Goal: Task Accomplishment & Management: Use online tool/utility

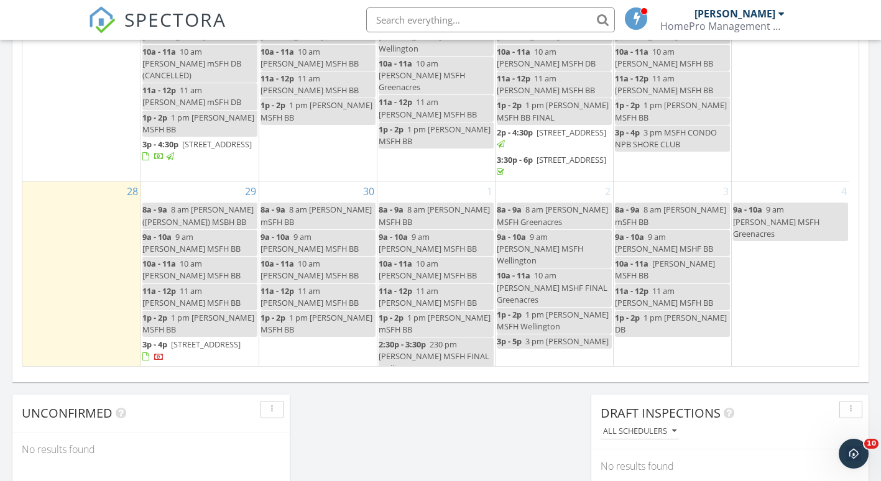
scroll to position [790, 0]
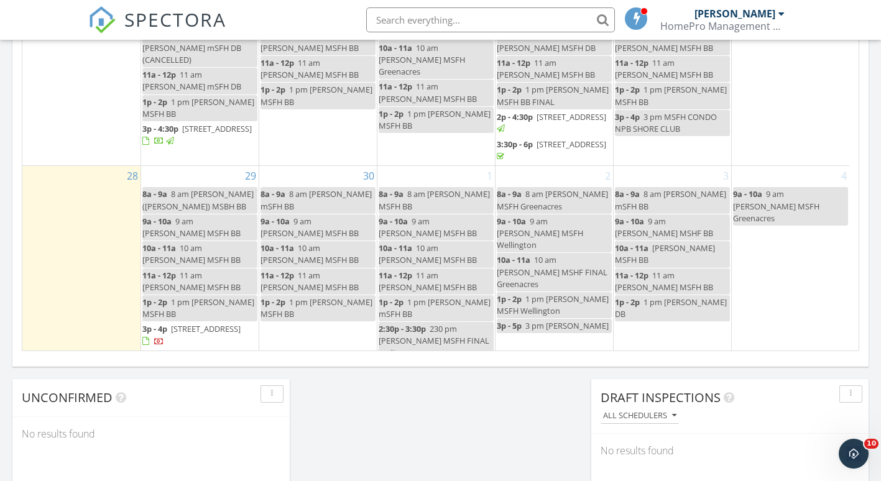
click at [171, 335] on span "4661 Empire Way, Greenacres 33463" at bounding box center [206, 328] width 70 height 11
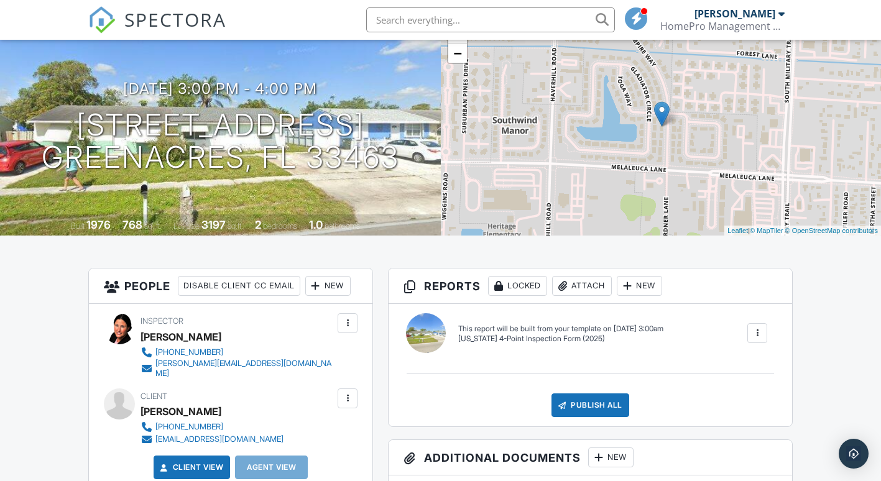
click at [756, 332] on div at bounding box center [757, 333] width 12 height 12
click at [722, 370] on div "Build Now" at bounding box center [732, 377] width 60 height 15
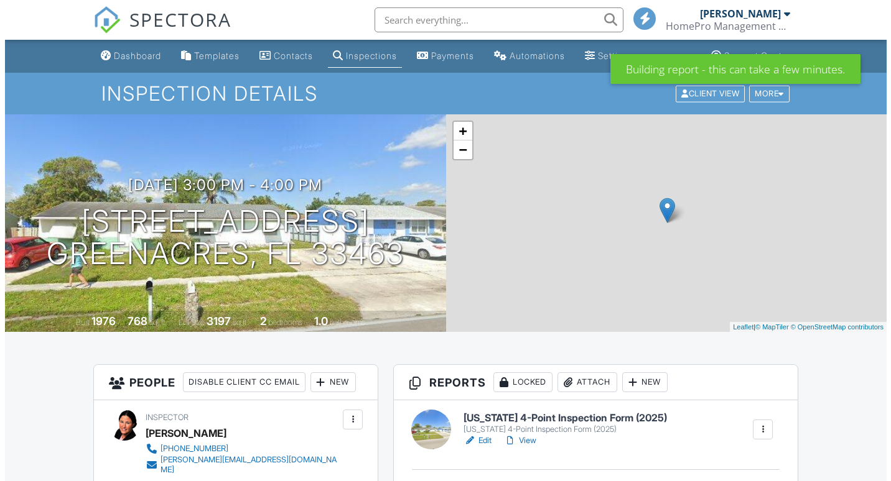
scroll to position [111, 0]
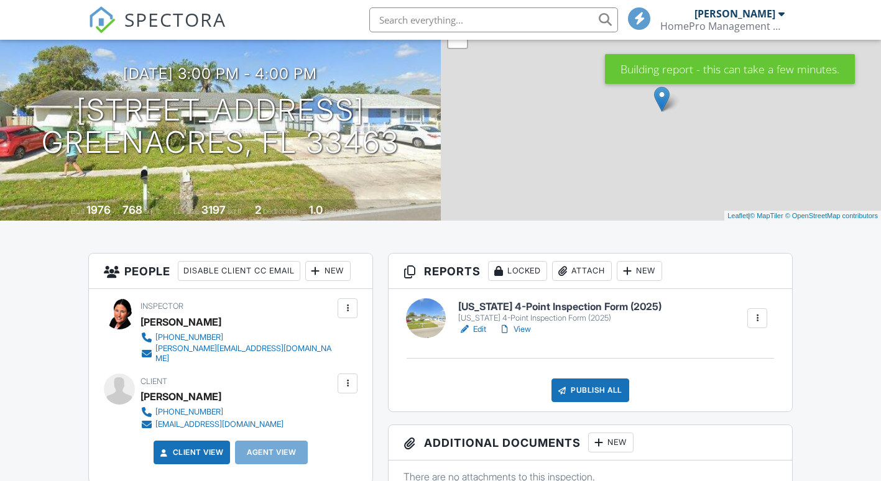
click at [612, 264] on div "Attach" at bounding box center [582, 271] width 60 height 20
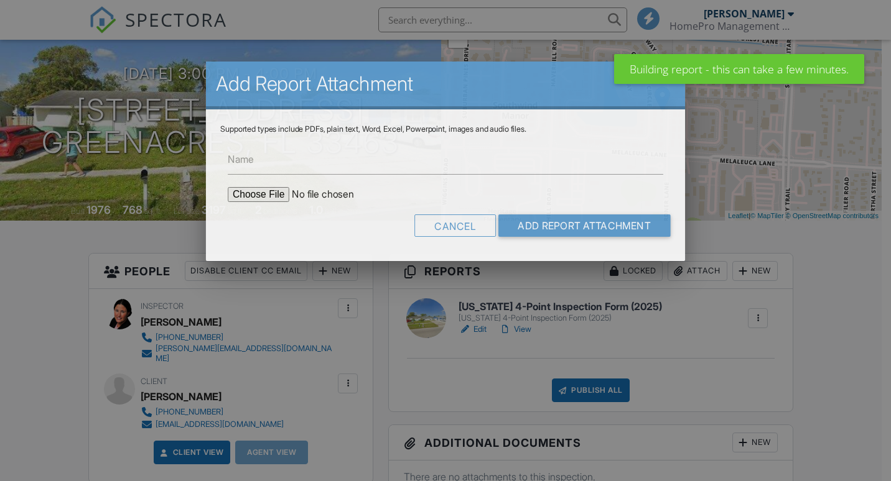
scroll to position [0, 0]
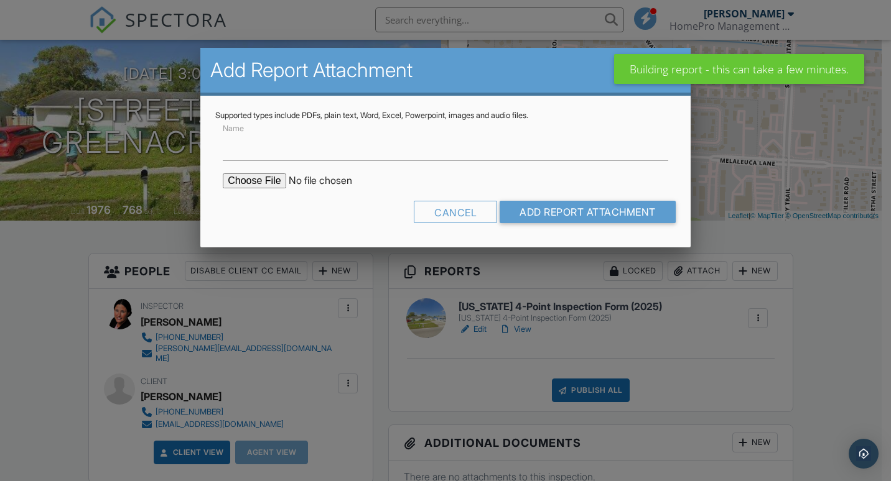
click at [233, 184] on input "file" at bounding box center [329, 181] width 212 height 15
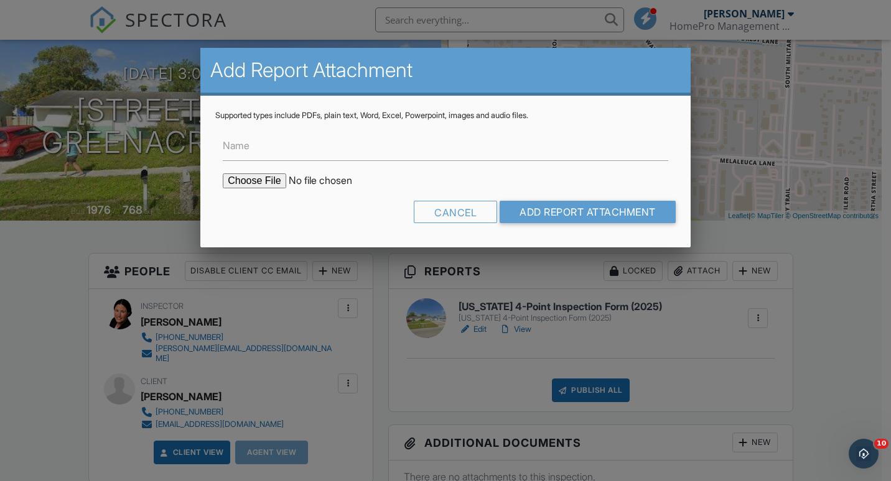
type input "C:\fakepath\re roof permit.pdf"
click at [239, 155] on input "Name" at bounding box center [445, 146] width 445 height 30
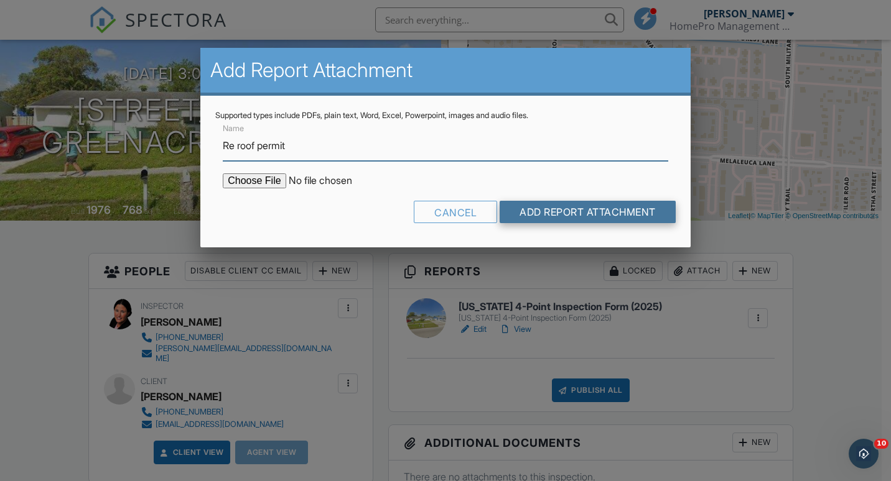
type input "Re roof permit"
click at [537, 211] on input "Add Report Attachment" at bounding box center [588, 212] width 176 height 22
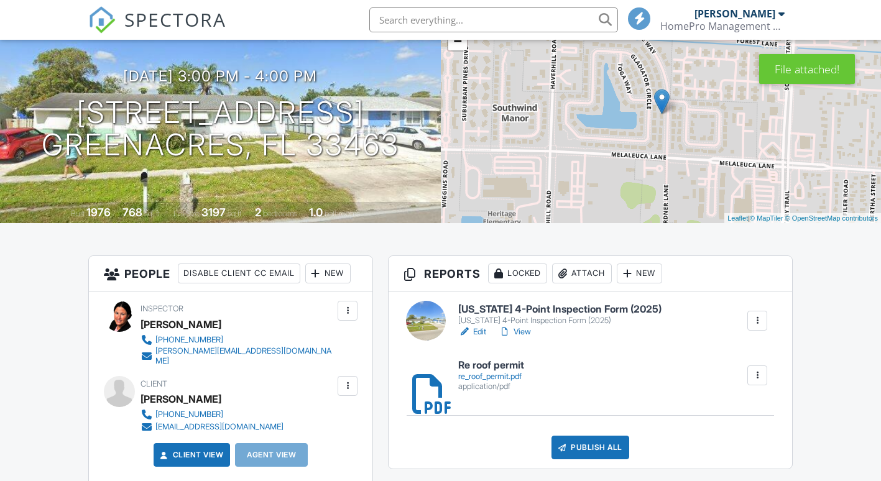
click at [483, 329] on link "Edit" at bounding box center [472, 332] width 28 height 12
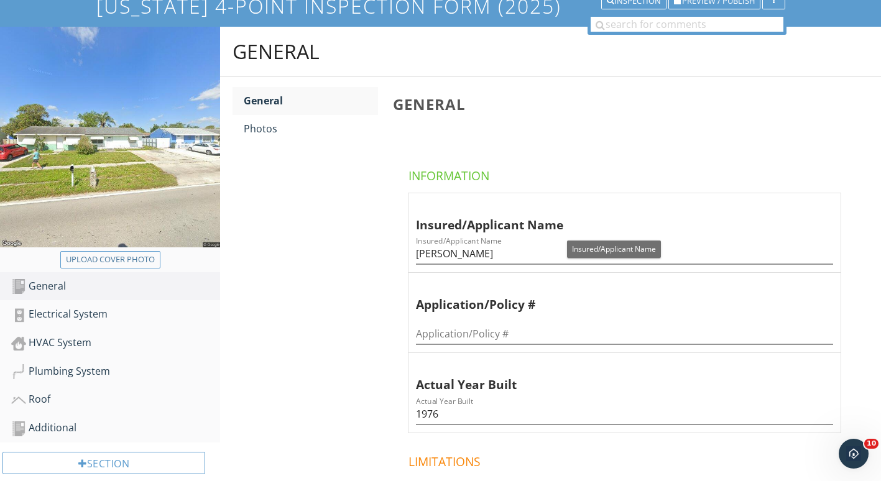
scroll to position [102, 0]
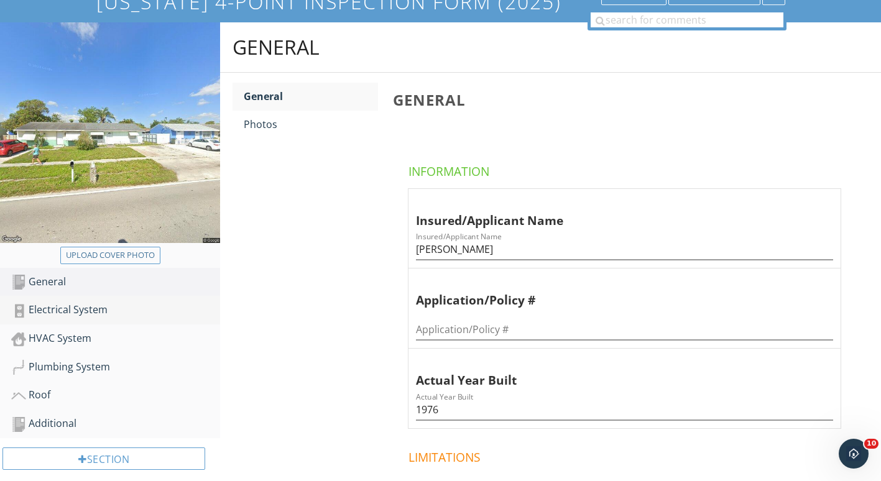
click at [113, 317] on div "Electrical System" at bounding box center [115, 310] width 209 height 16
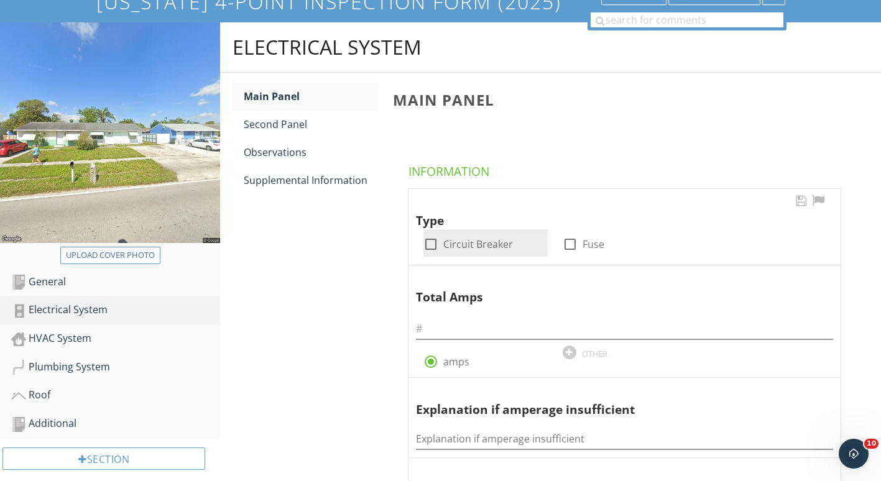
click at [444, 245] on label "Circuit Breaker" at bounding box center [479, 244] width 70 height 12
checkbox input "true"
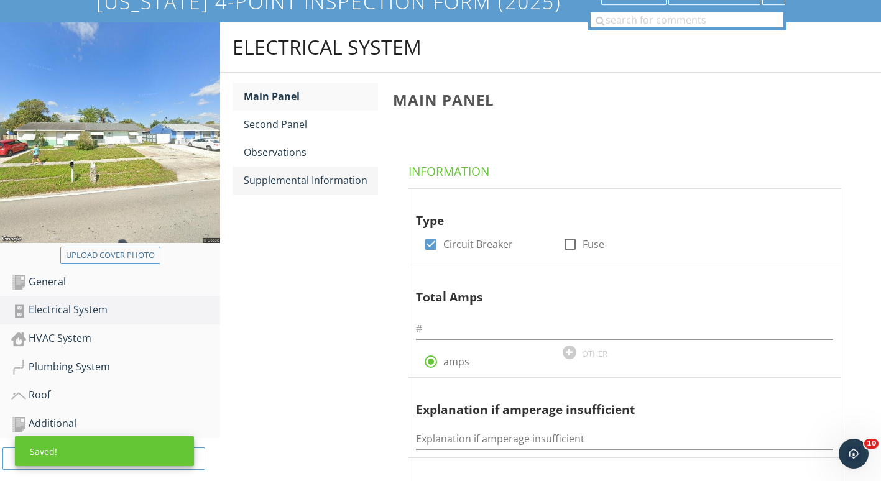
click at [288, 193] on link "Supplemental Information" at bounding box center [311, 180] width 134 height 27
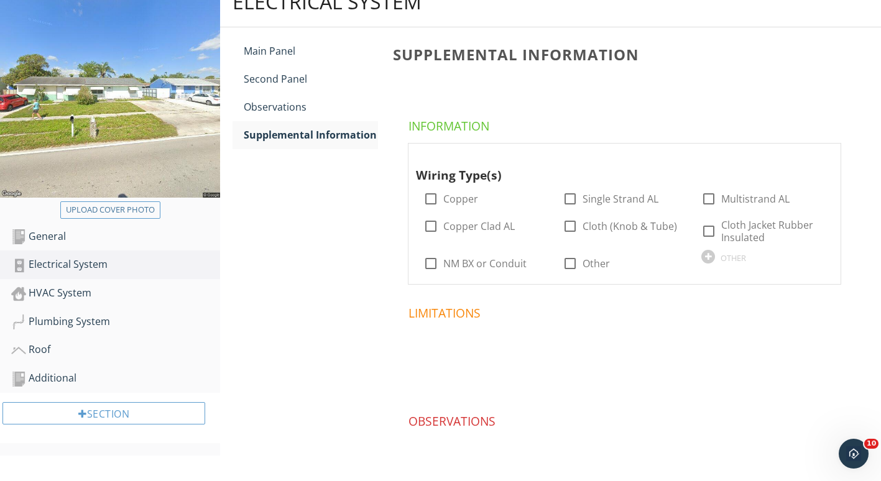
scroll to position [151, 0]
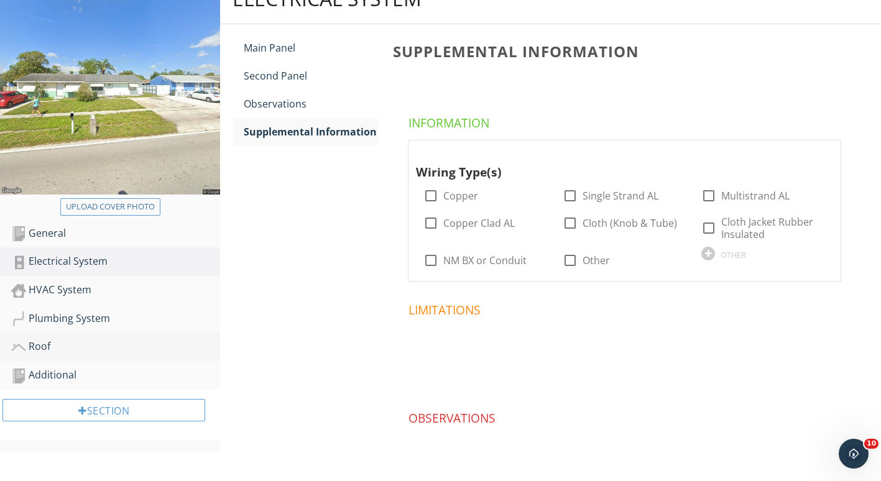
click at [52, 345] on div "Roof" at bounding box center [115, 347] width 209 height 16
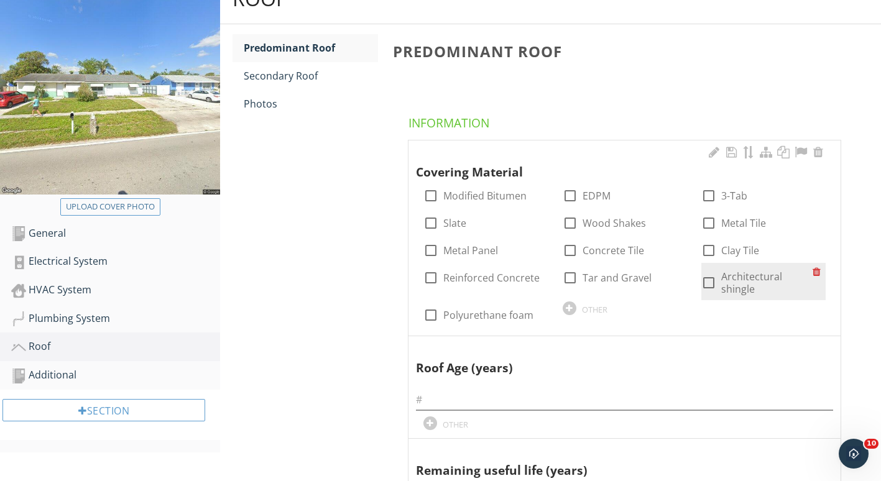
click at [711, 281] on div at bounding box center [709, 282] width 21 height 21
checkbox input "true"
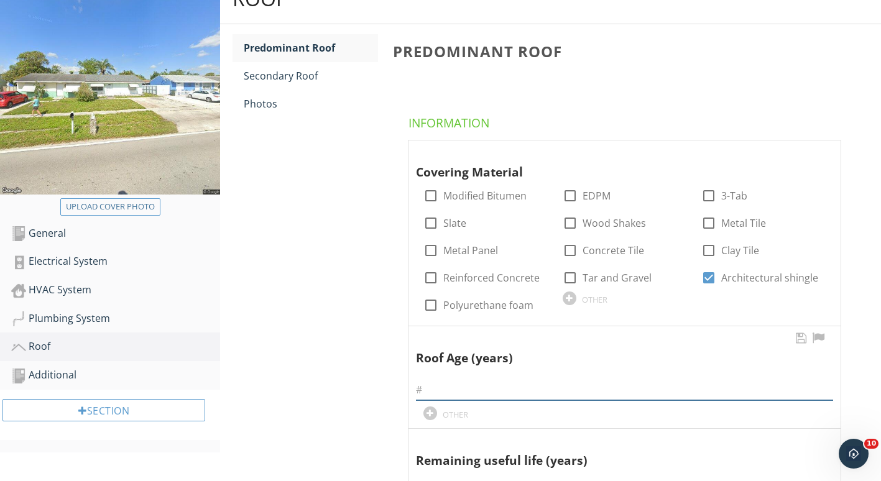
click at [430, 383] on input "text" at bounding box center [624, 390] width 417 height 21
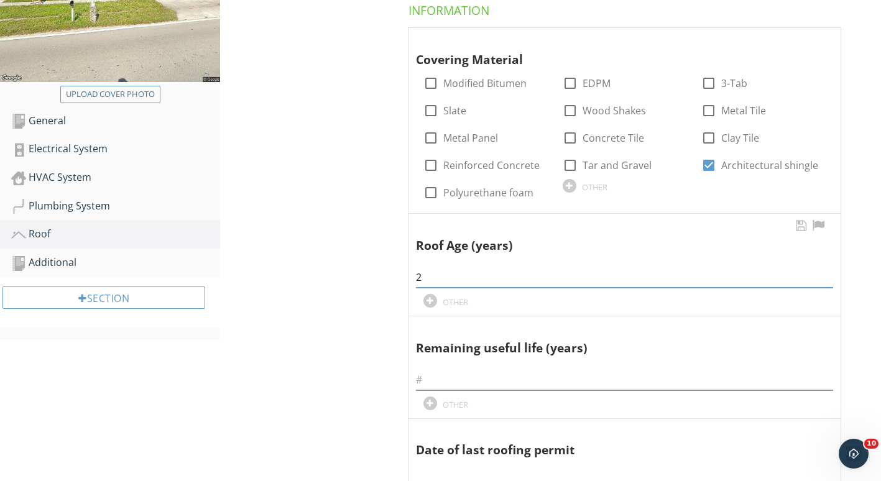
scroll to position [264, 0]
type input "2"
click at [430, 383] on input "text" at bounding box center [624, 380] width 417 height 21
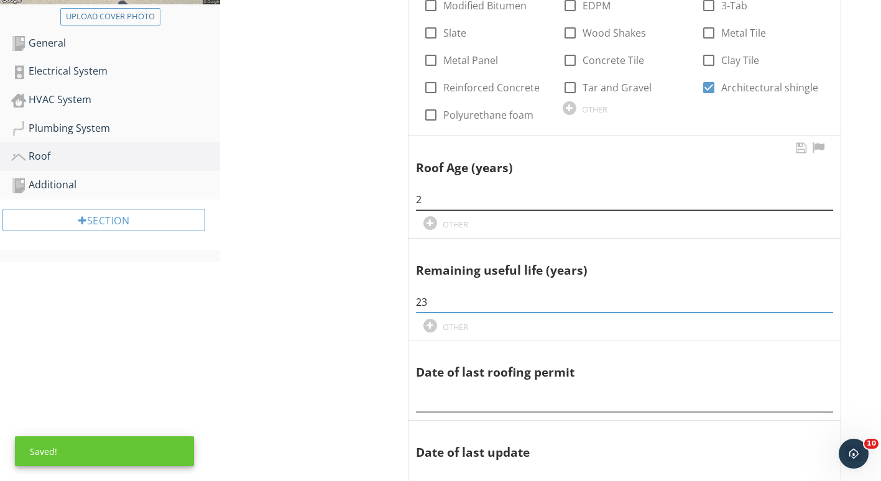
scroll to position [343, 0]
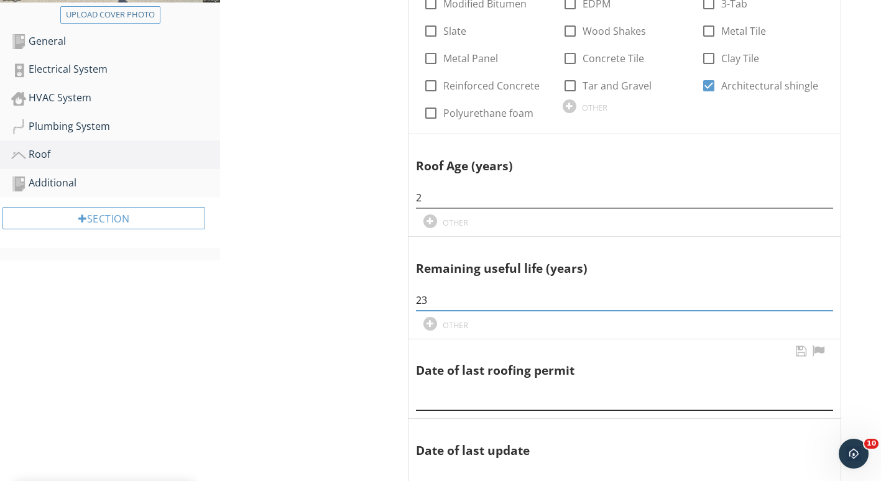
type input "23"
click at [432, 393] on input "text" at bounding box center [624, 400] width 417 height 21
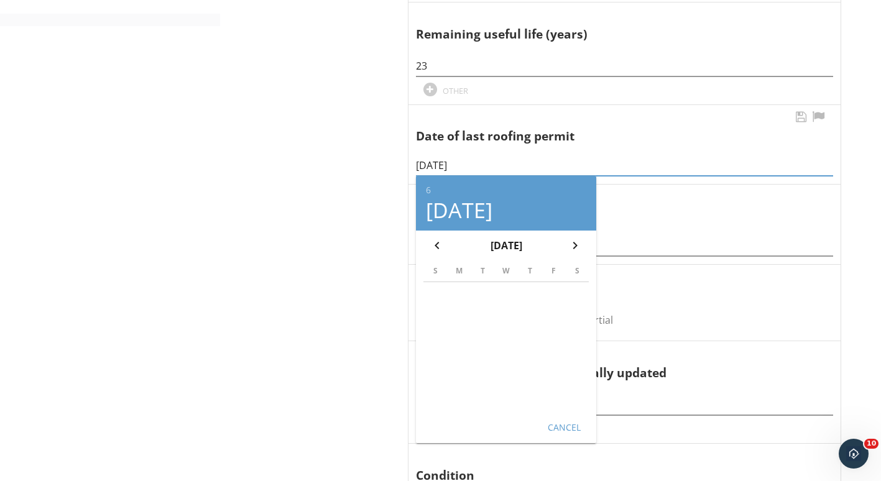
scroll to position [578, 0]
type input "06/26/2023"
click at [558, 423] on div "Cancel" at bounding box center [564, 427] width 35 height 13
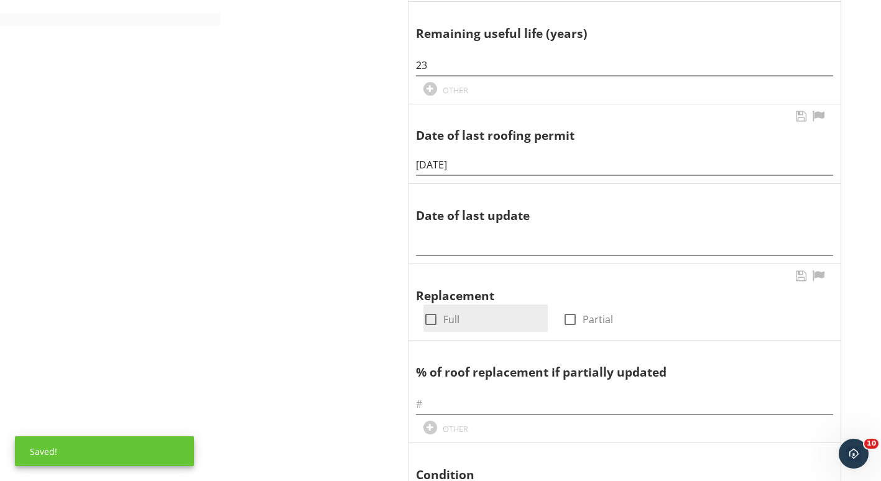
click at [432, 318] on div at bounding box center [431, 319] width 21 height 21
checkbox input "true"
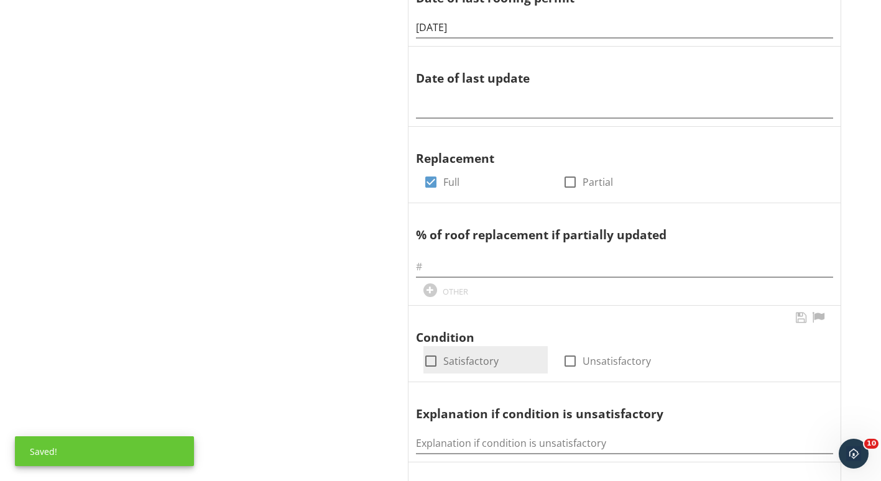
scroll to position [716, 0]
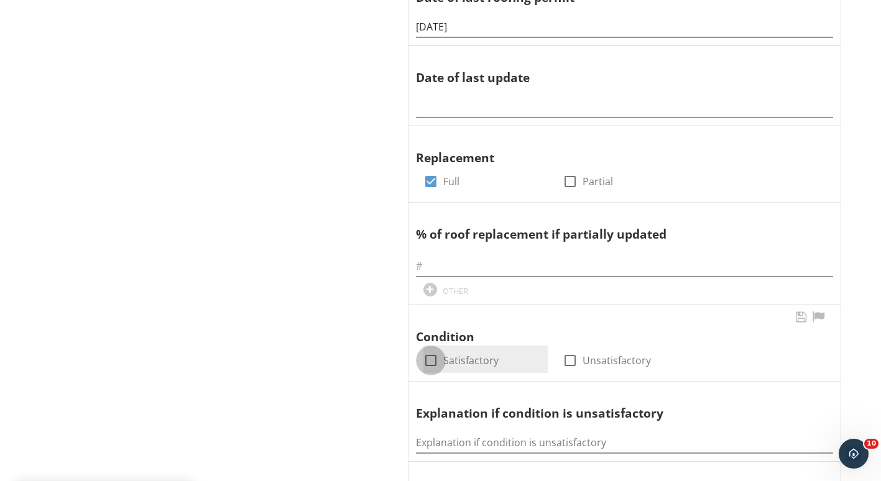
click at [431, 361] on div at bounding box center [431, 360] width 21 height 21
checkbox input "true"
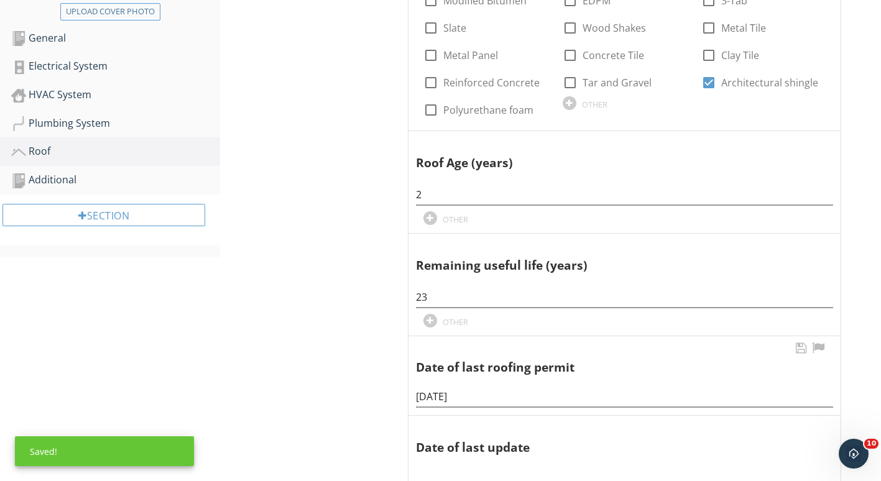
scroll to position [253, 0]
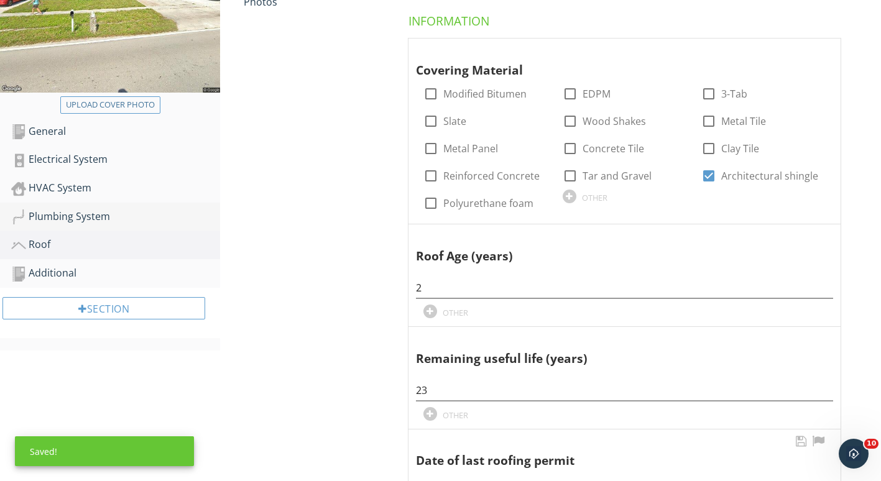
click at [85, 215] on div "Plumbing System" at bounding box center [115, 217] width 209 height 16
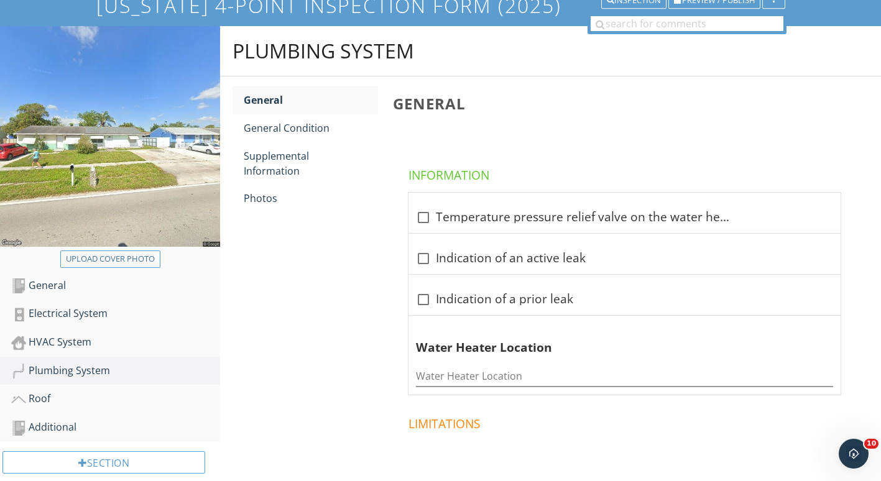
scroll to position [96, 0]
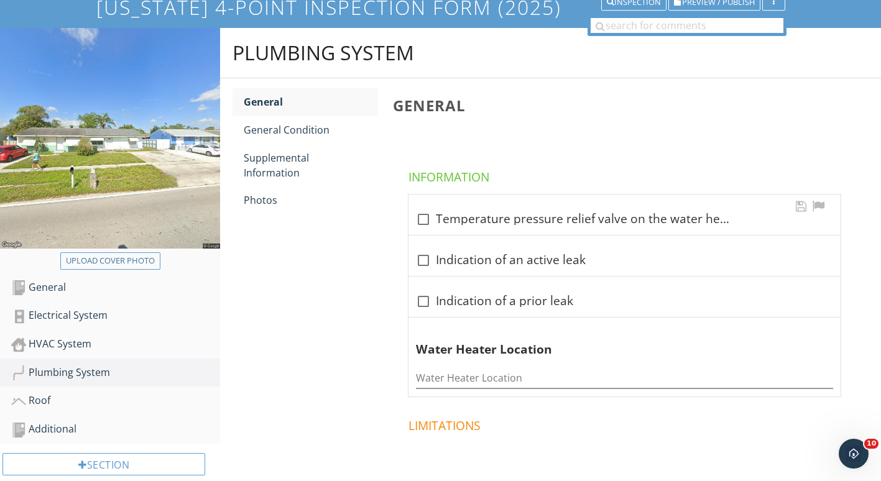
click at [419, 220] on div at bounding box center [423, 219] width 21 height 21
checkbox input "true"
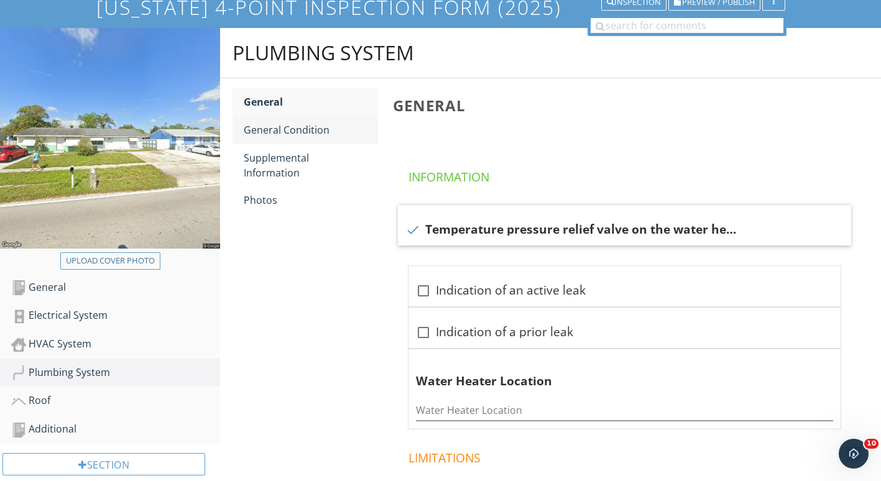
click at [285, 129] on div "General Condition" at bounding box center [311, 130] width 134 height 15
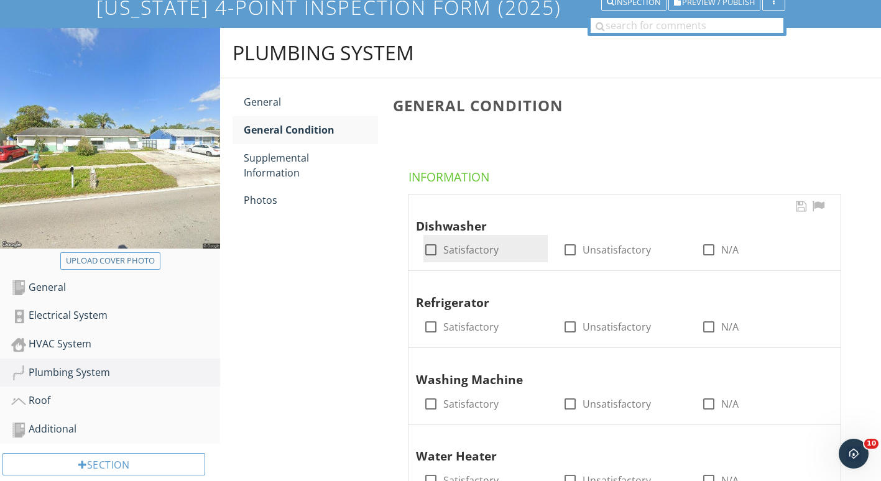
click at [430, 254] on div at bounding box center [431, 249] width 21 height 21
checkbox input "true"
click at [427, 304] on div "Refrigerator" at bounding box center [614, 294] width 397 height 36
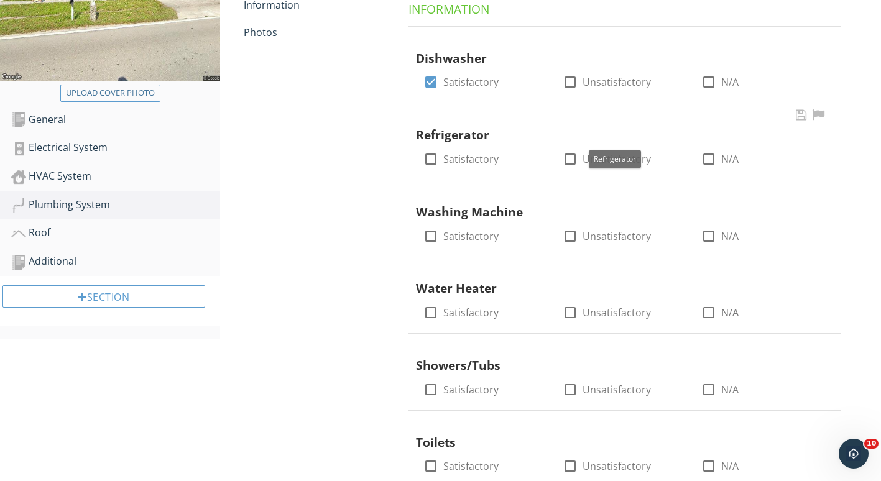
scroll to position [269, 0]
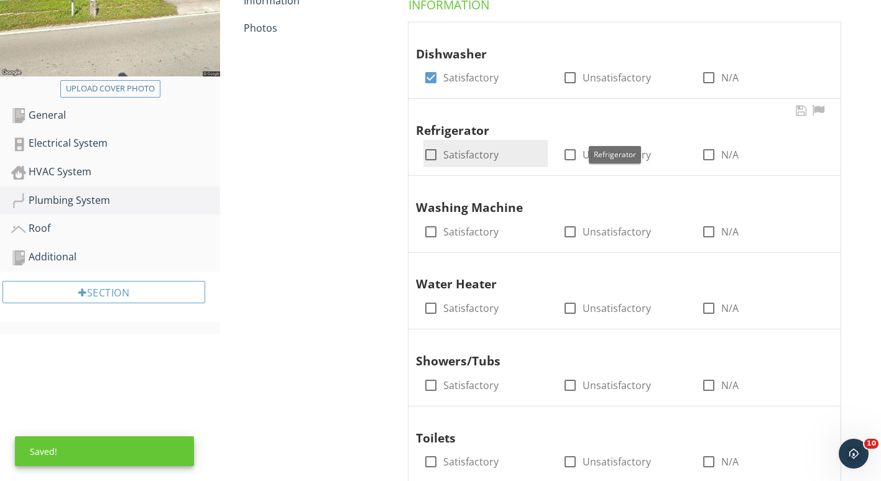
click at [434, 151] on div at bounding box center [431, 154] width 21 height 21
checkbox input "true"
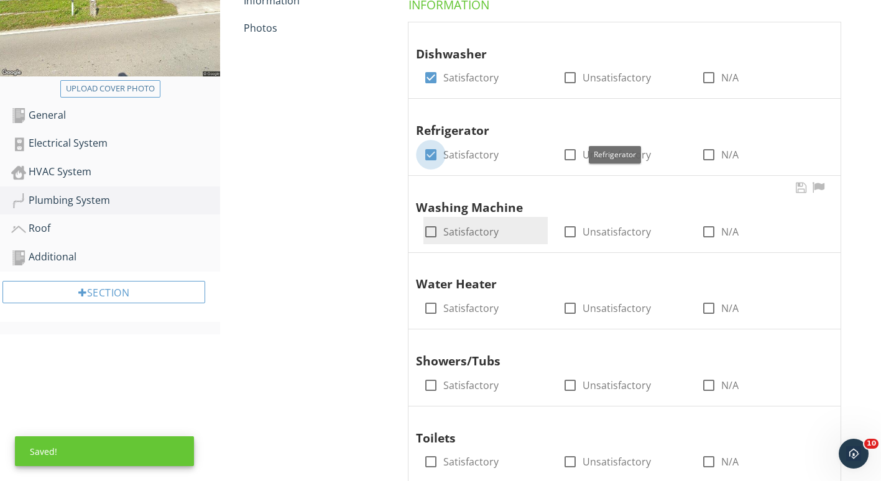
click at [436, 235] on div at bounding box center [431, 231] width 21 height 21
checkbox input "true"
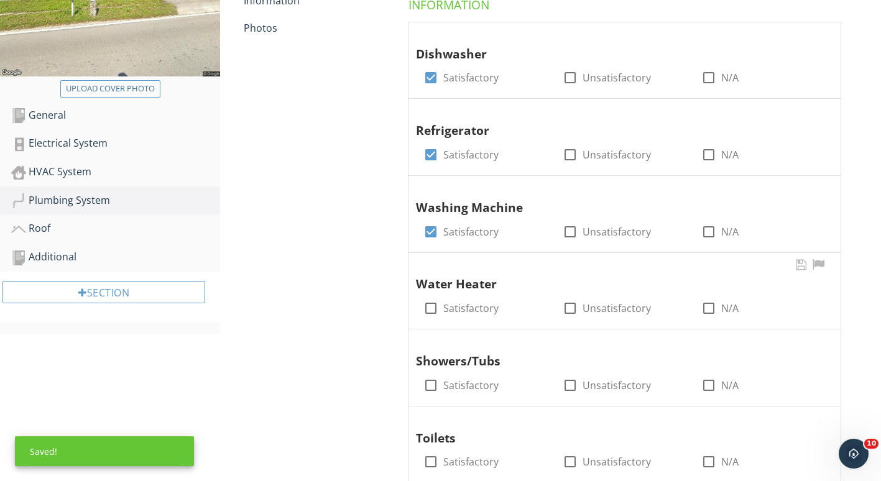
click at [412, 303] on div "Water Heater check_box_outline_blank Satisfactory check_box_outline_blank Unsat…" at bounding box center [625, 291] width 432 height 77
click at [427, 311] on div at bounding box center [431, 308] width 21 height 21
checkbox input "true"
click at [430, 386] on div at bounding box center [431, 385] width 21 height 21
checkbox input "true"
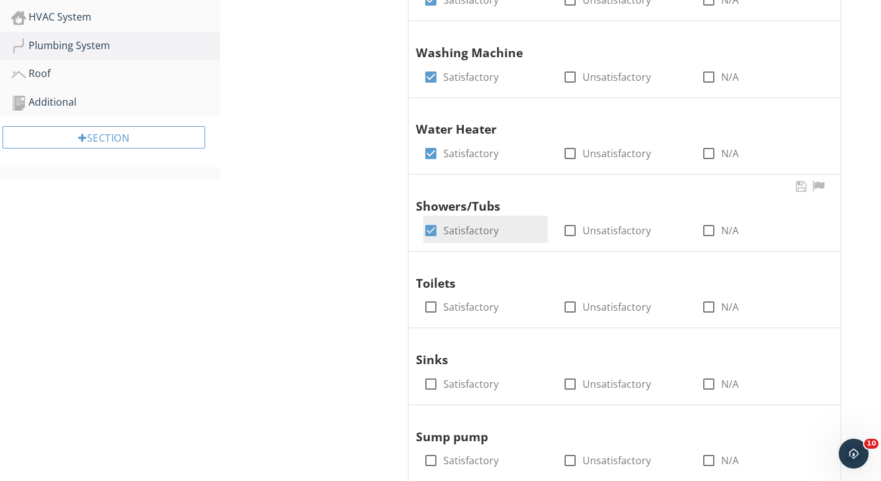
scroll to position [437, 0]
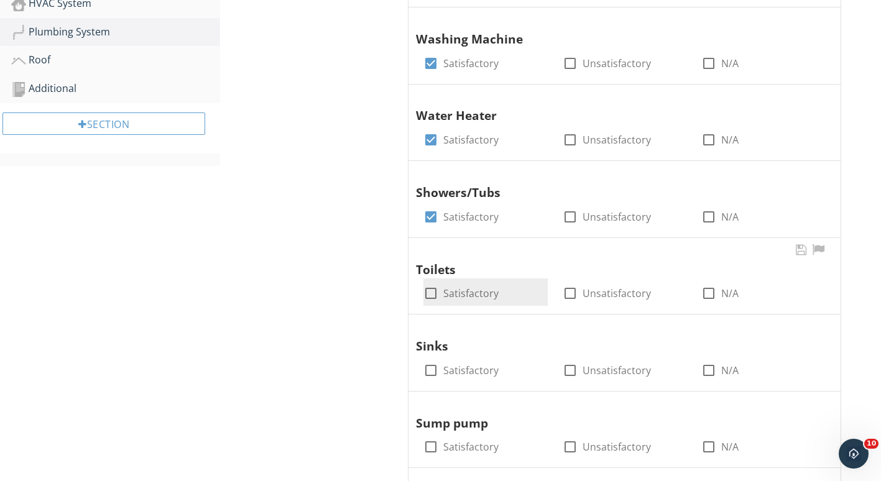
click at [435, 305] on input "Satisfactory" at bounding box center [431, 298] width 15 height 15
checkbox input "true"
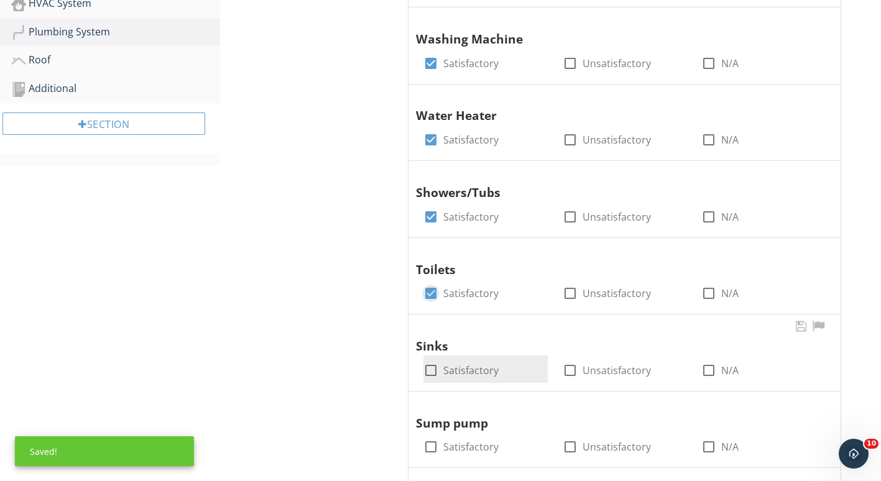
click at [430, 383] on input "Satisfactory" at bounding box center [431, 375] width 15 height 15
checkbox input "true"
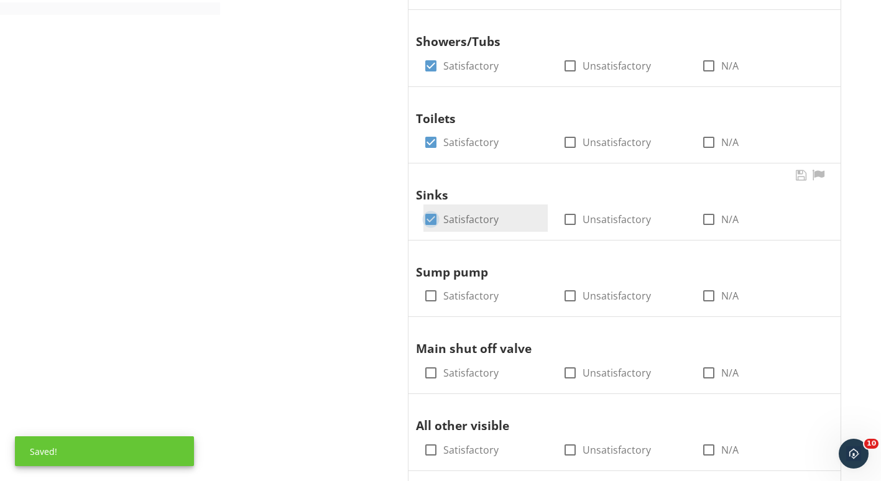
scroll to position [600, 0]
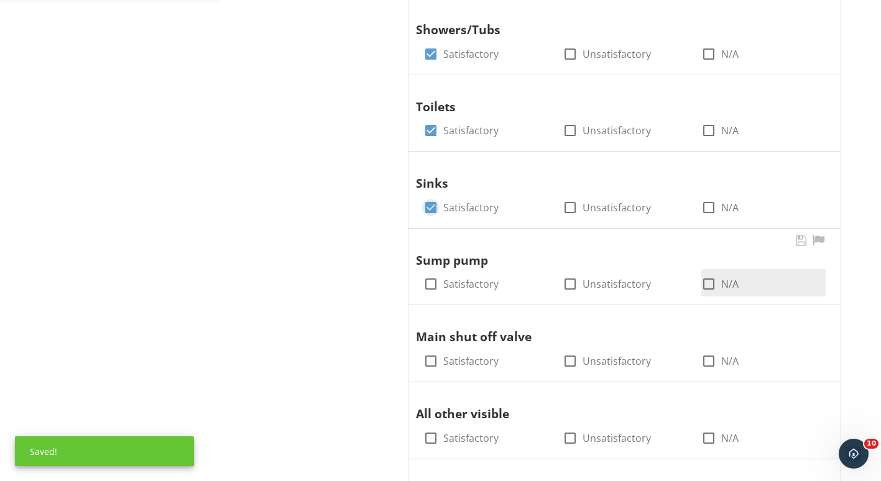
click at [709, 288] on div at bounding box center [709, 284] width 21 height 21
checkbox input "true"
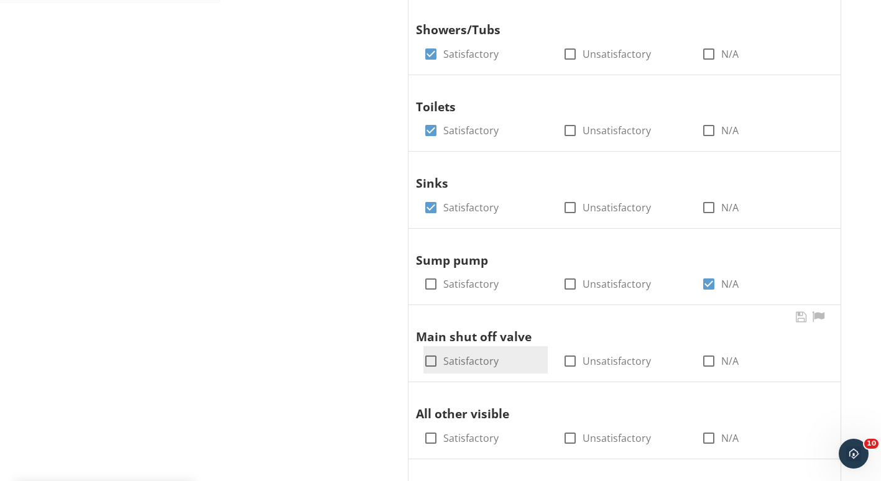
click at [429, 366] on div at bounding box center [431, 361] width 21 height 21
checkbox input "true"
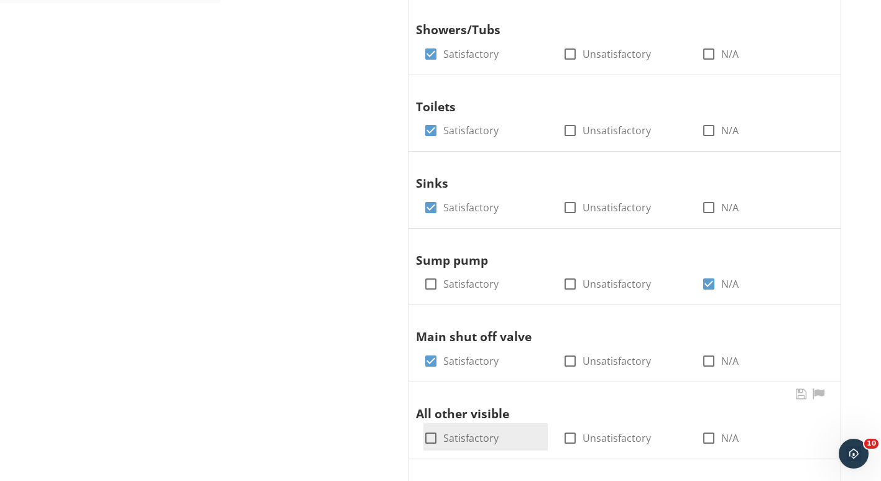
click at [422, 444] on div at bounding box center [431, 438] width 21 height 21
checkbox input "true"
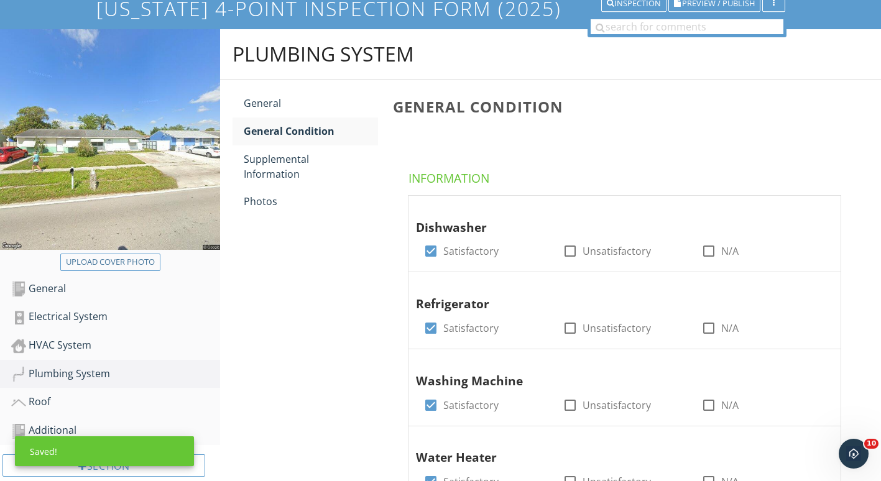
scroll to position [92, 0]
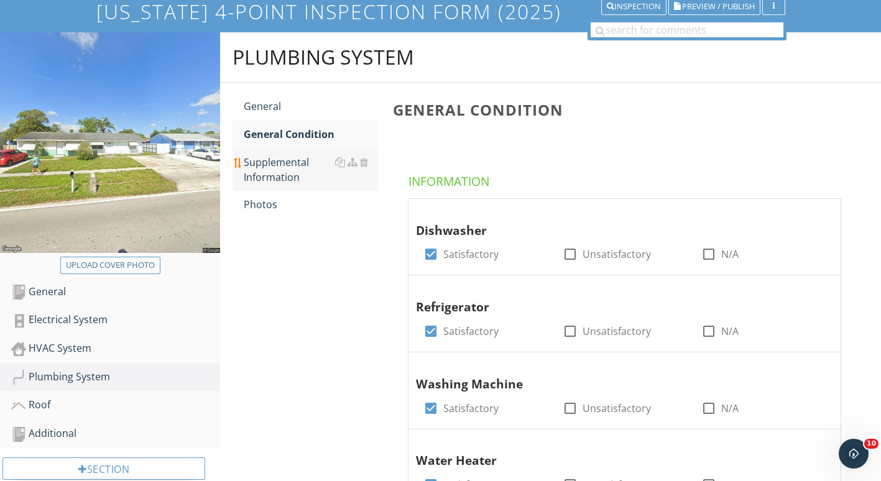
click at [276, 171] on div "Supplemental Information" at bounding box center [311, 170] width 134 height 30
click at [276, 170] on div "Supplemental Information" at bounding box center [311, 170] width 134 height 30
click at [263, 206] on div "Photos" at bounding box center [311, 204] width 134 height 15
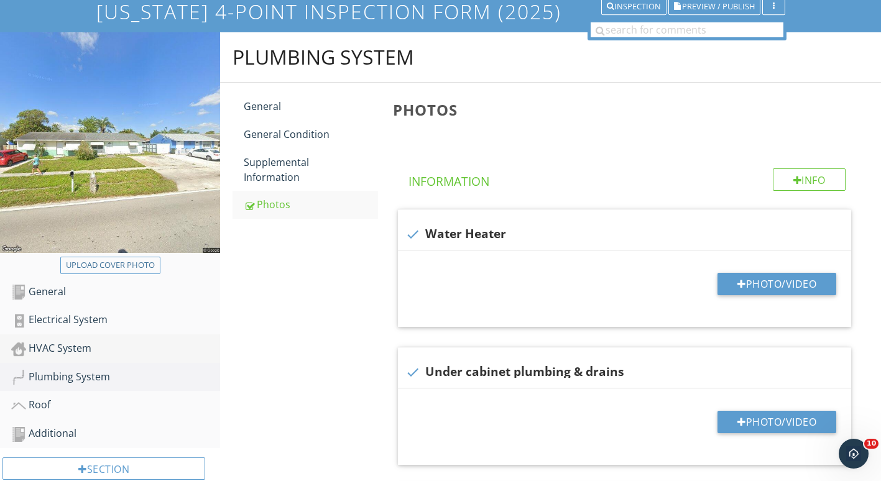
click at [60, 346] on div "HVAC System" at bounding box center [115, 349] width 209 height 16
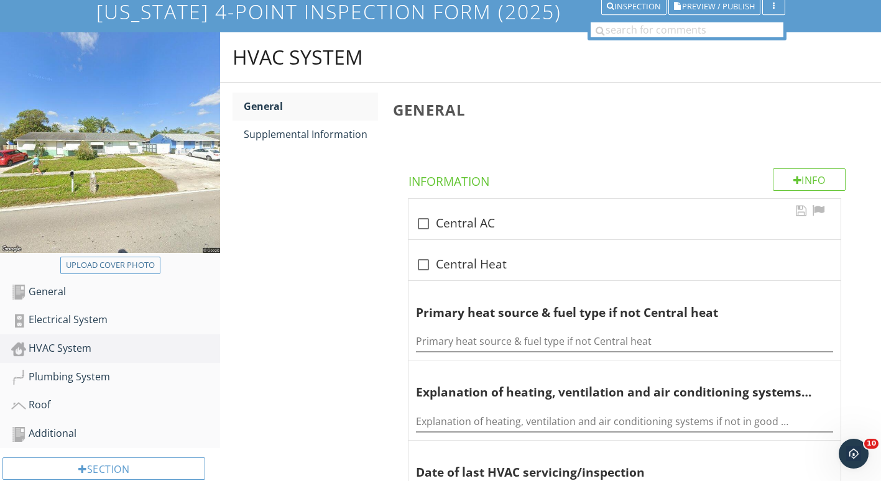
click at [421, 233] on div at bounding box center [423, 223] width 21 height 21
checkbox input "true"
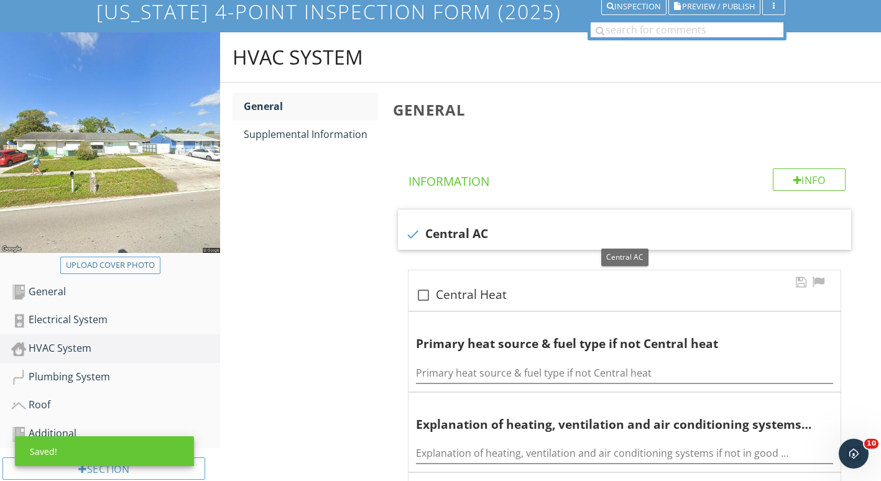
click at [414, 287] on div "check_box_outline_blank Central Heat" at bounding box center [625, 291] width 432 height 40
checkbox input "true"
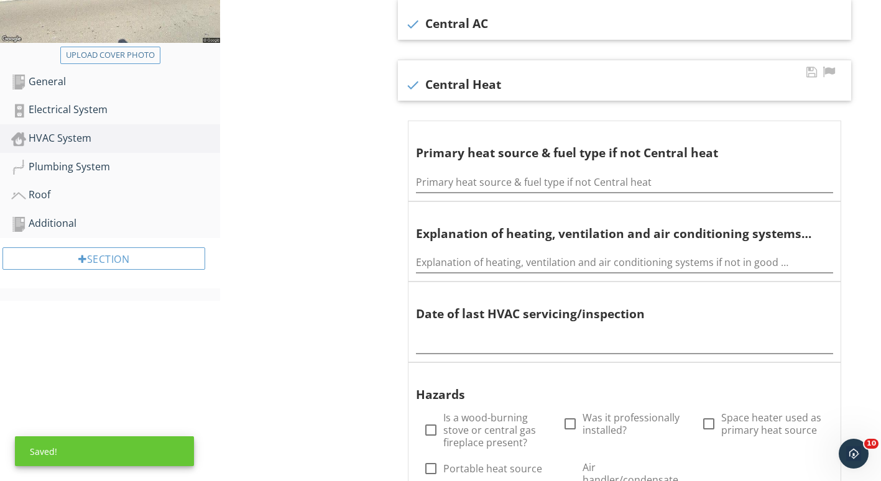
scroll to position [304, 0]
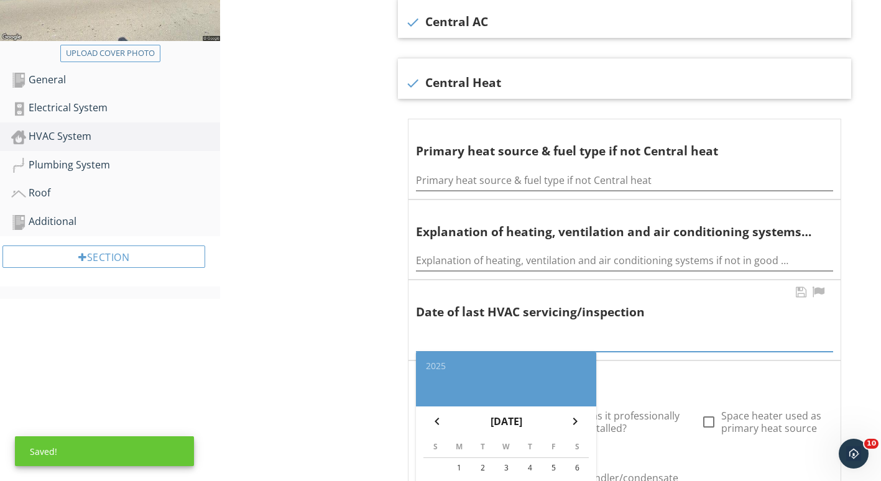
click at [449, 351] on div "2025 chevron_left September 2025 chevron_right S M T W T F S 1 2 3 4 5 6 7 8 9 …" at bounding box center [624, 338] width 417 height 28
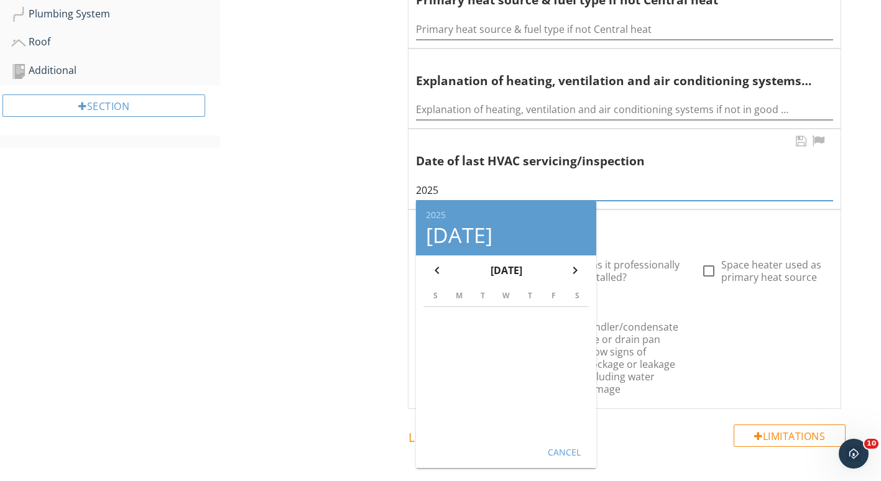
scroll to position [462, 0]
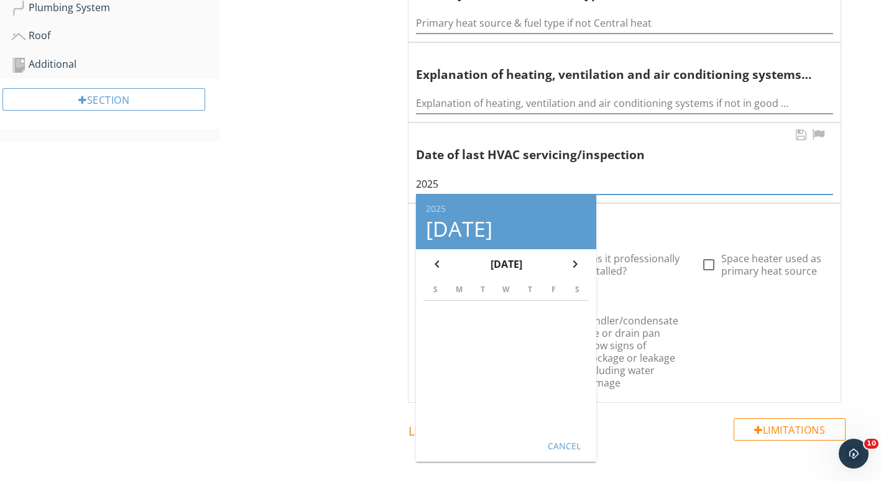
type input "2025"
click at [559, 446] on div "Cancel" at bounding box center [564, 445] width 35 height 13
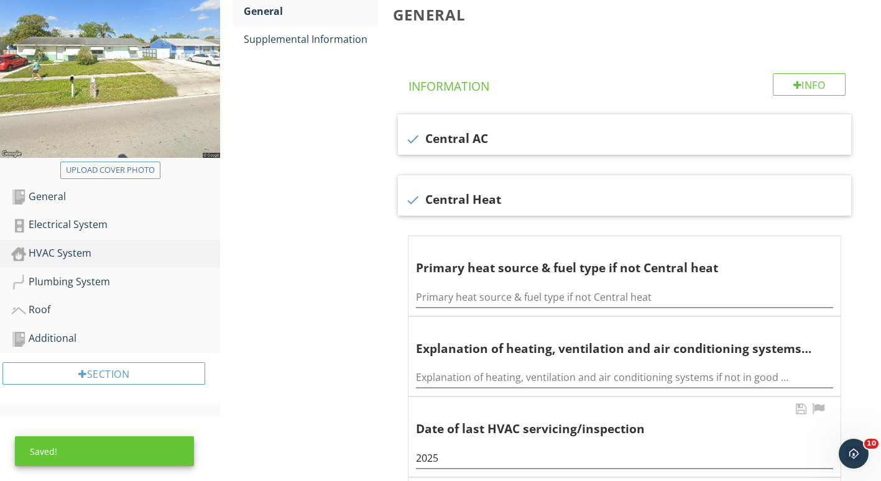
scroll to position [0, 0]
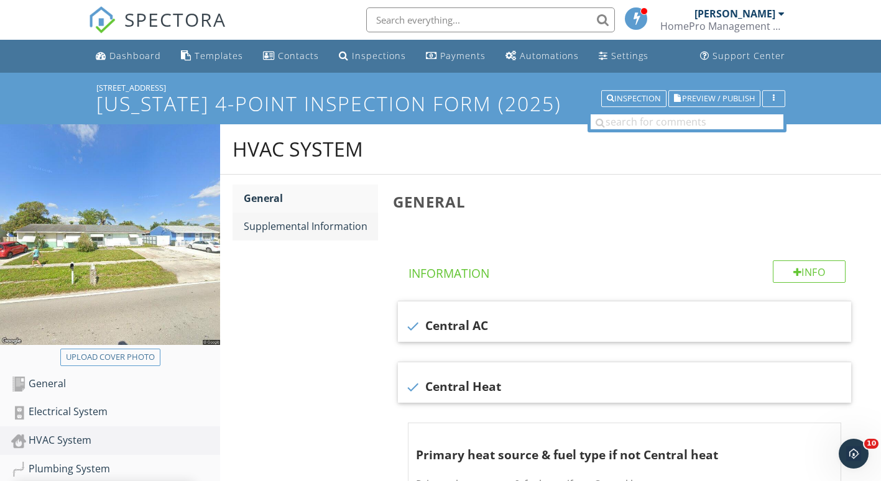
click at [254, 236] on link "Supplemental Information" at bounding box center [311, 226] width 134 height 27
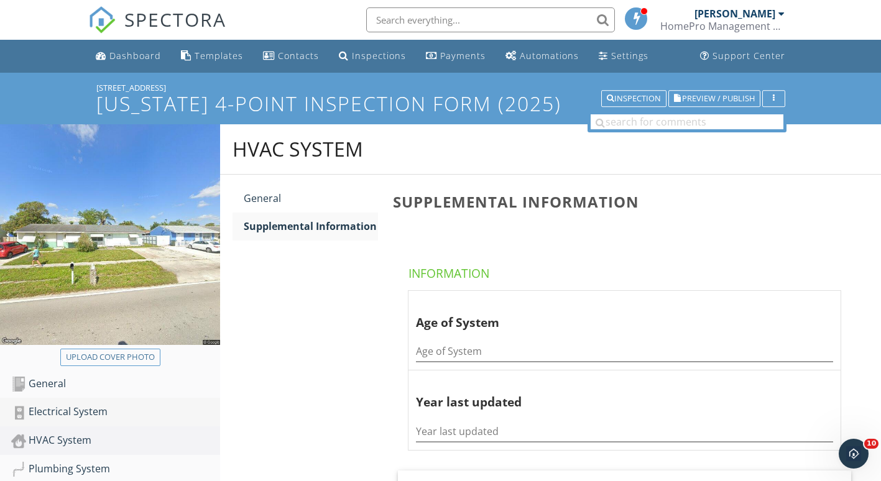
click at [100, 416] on div "Electrical System" at bounding box center [115, 412] width 209 height 16
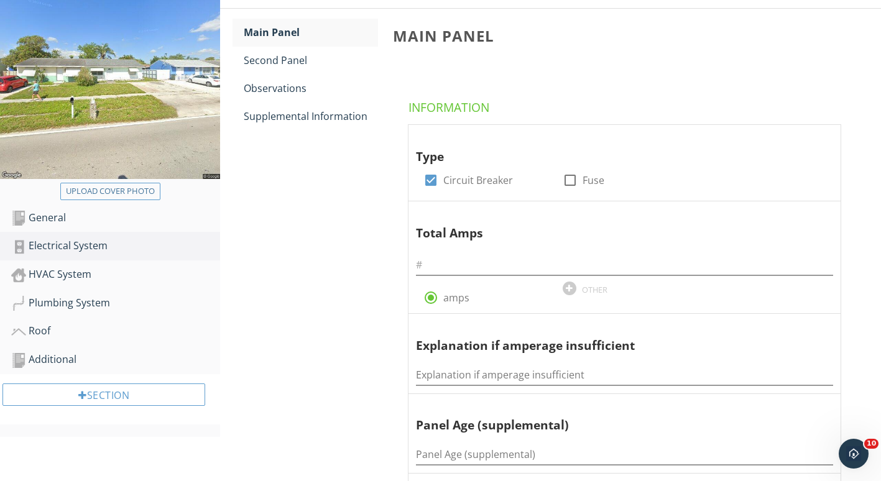
scroll to position [162, 0]
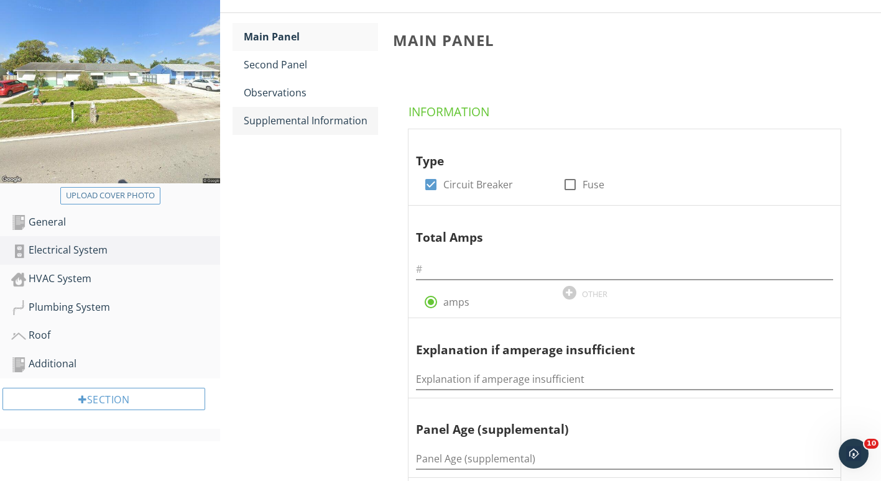
click at [274, 129] on link "Supplemental Information" at bounding box center [311, 120] width 134 height 27
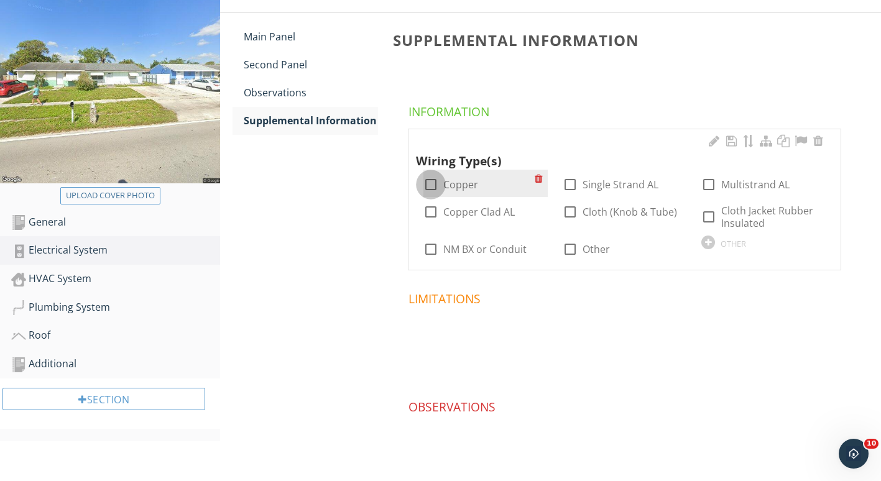
click at [434, 183] on div at bounding box center [431, 184] width 21 height 21
checkbox input "true"
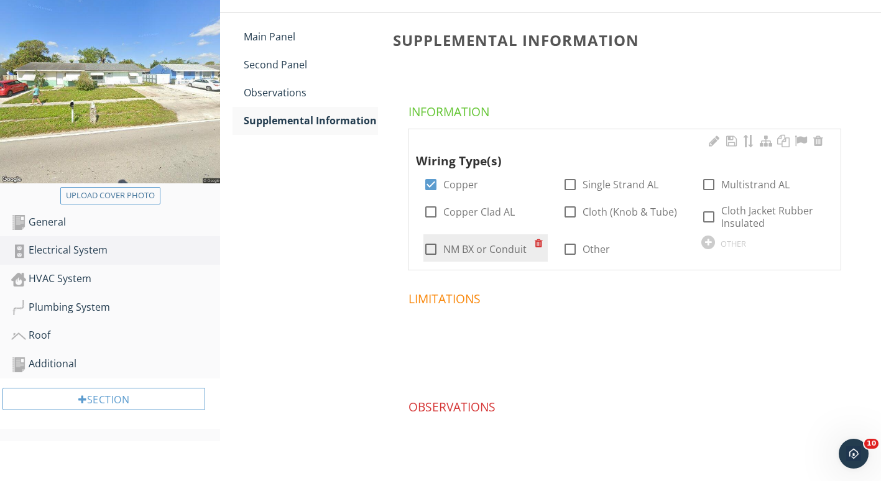
click at [429, 250] on div at bounding box center [431, 249] width 21 height 21
checkbox input "true"
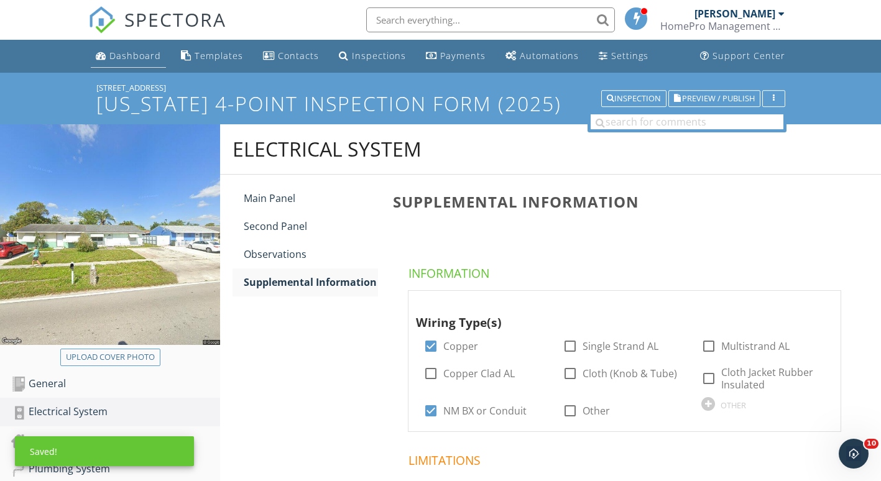
click at [123, 50] on div "Dashboard" at bounding box center [135, 56] width 52 height 12
